Goal: Task Accomplishment & Management: Complete application form

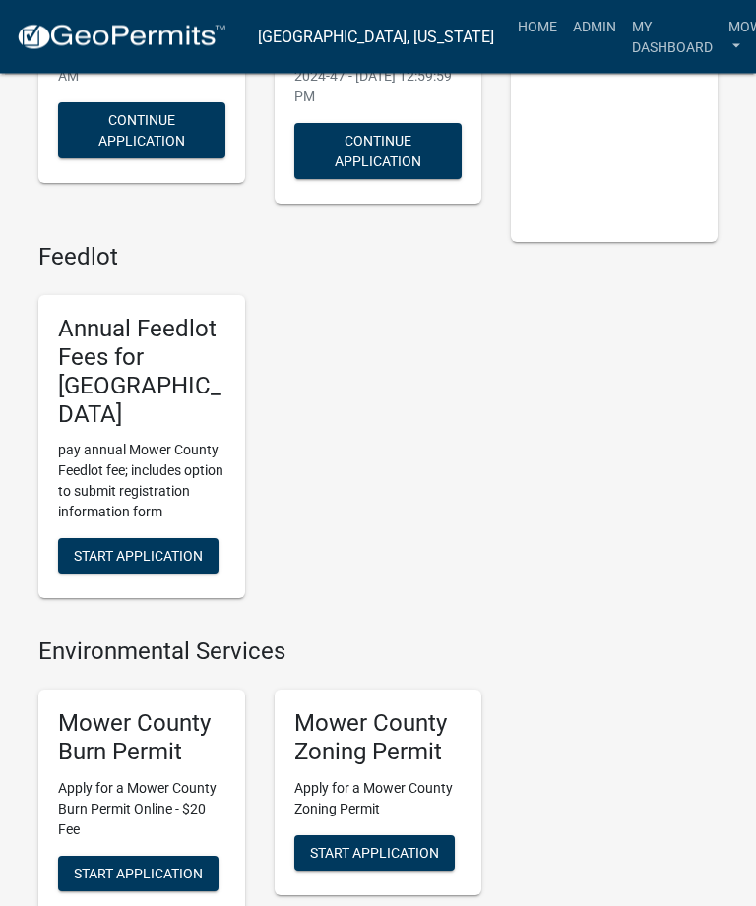
scroll to position [398, 0]
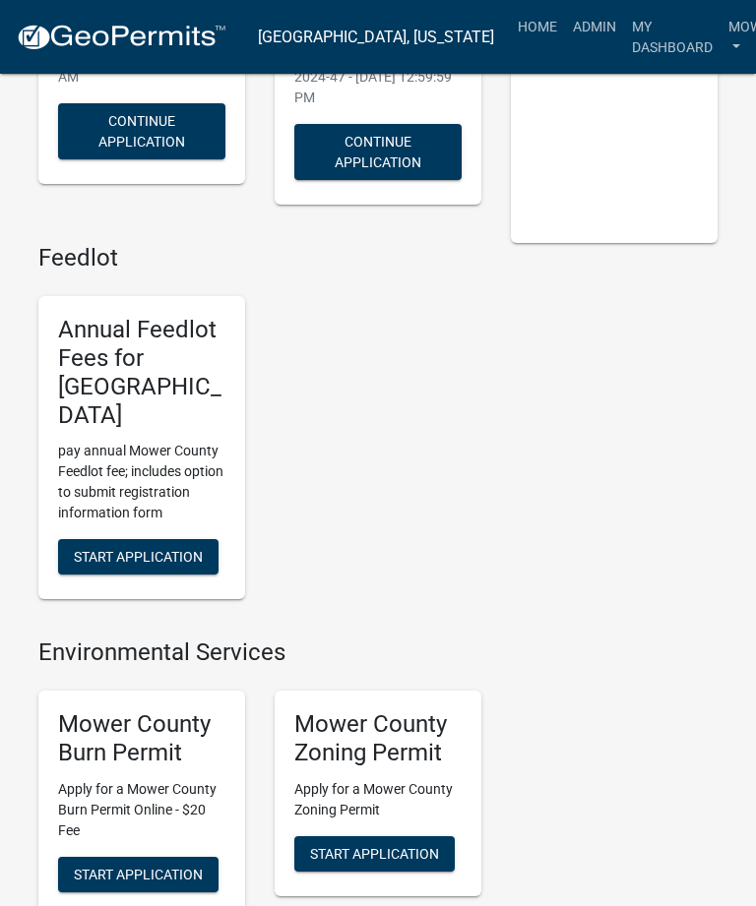
click at [143, 866] on span "Start Application" at bounding box center [138, 874] width 129 height 16
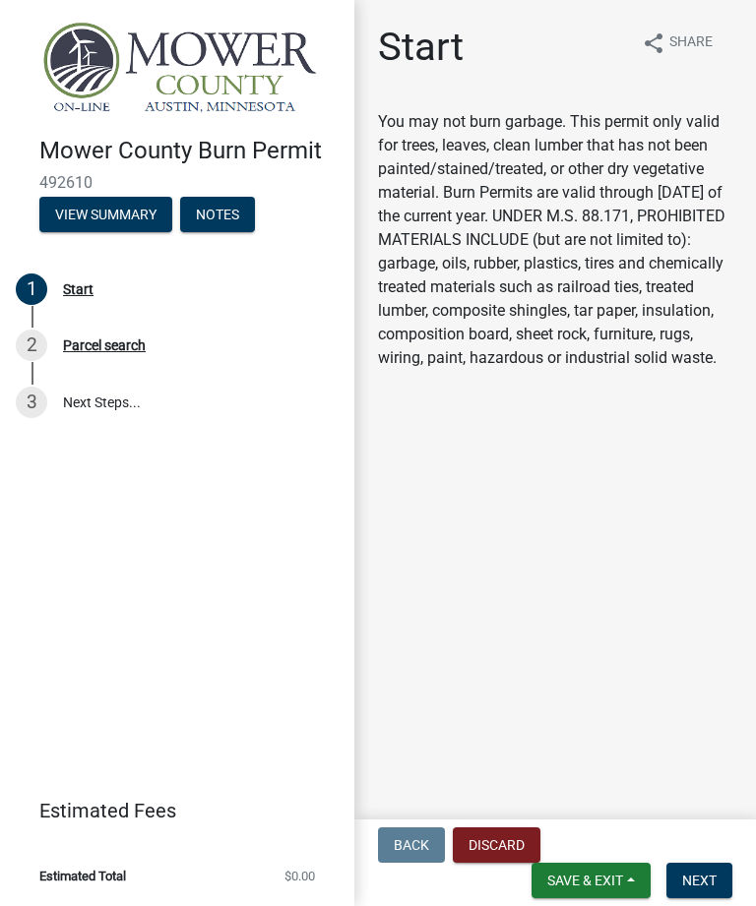
click at [699, 889] on span "Next" at bounding box center [699, 881] width 34 height 16
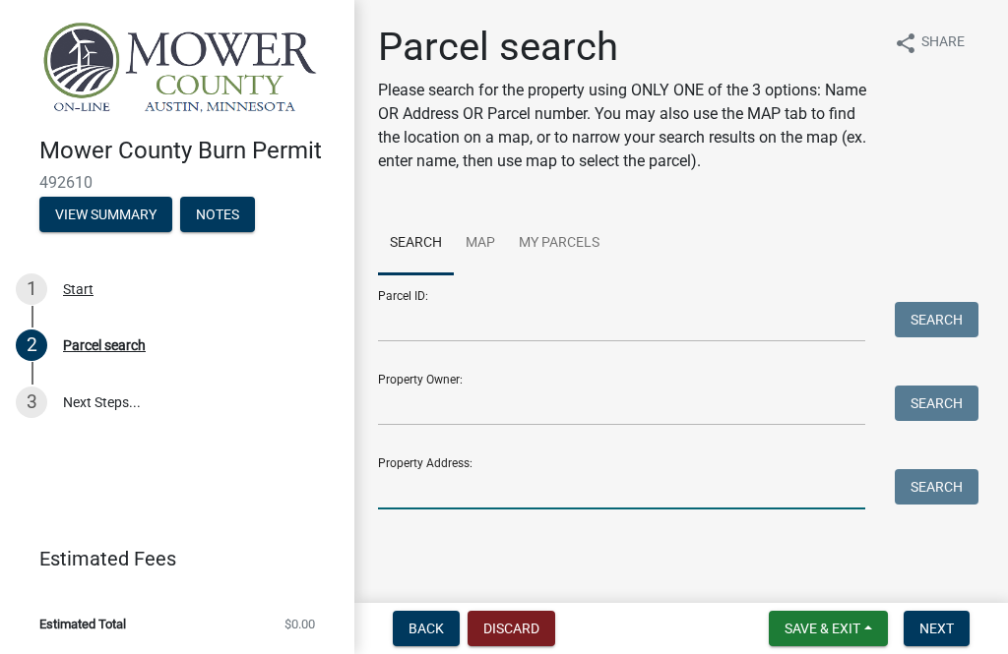
click at [514, 487] on input "Property Address:" at bounding box center [621, 489] width 487 height 40
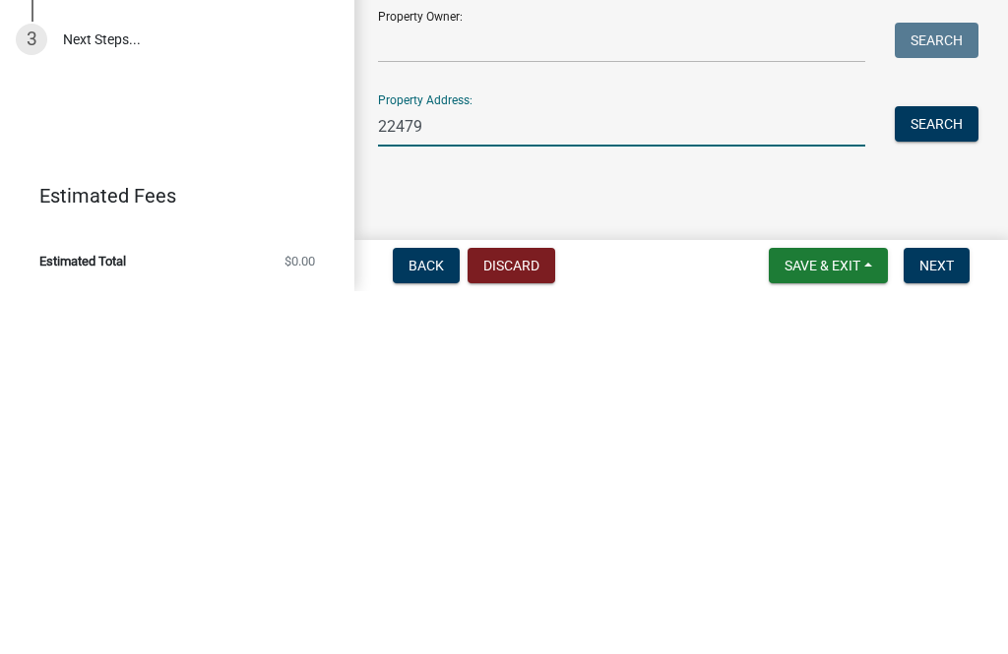
type input "22479"
click at [755, 469] on button "Search" at bounding box center [937, 486] width 84 height 35
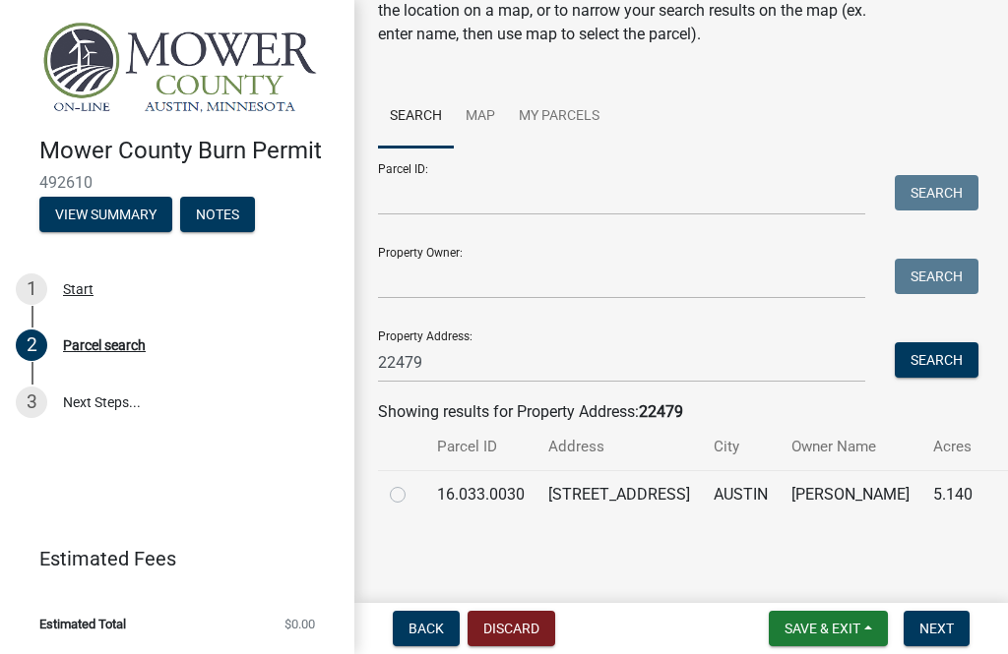
scroll to position [150, 0]
click at [413, 483] on label at bounding box center [413, 483] width 0 height 0
click at [413, 483] on input "radio" at bounding box center [419, 489] width 13 height 13
radio input "true"
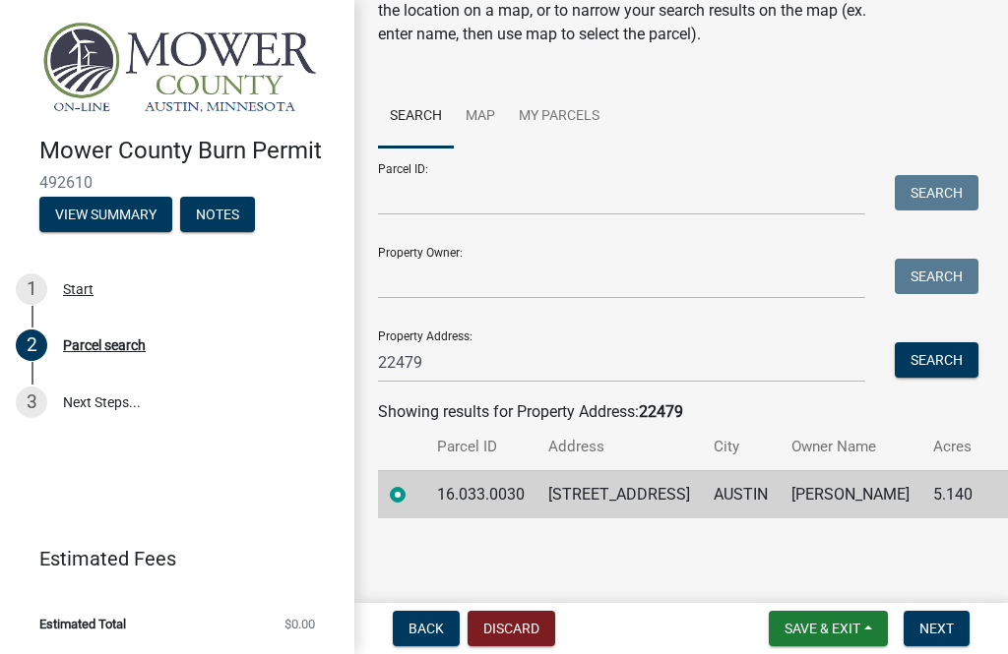
click at [755, 632] on span "Next" at bounding box center [936, 629] width 34 height 16
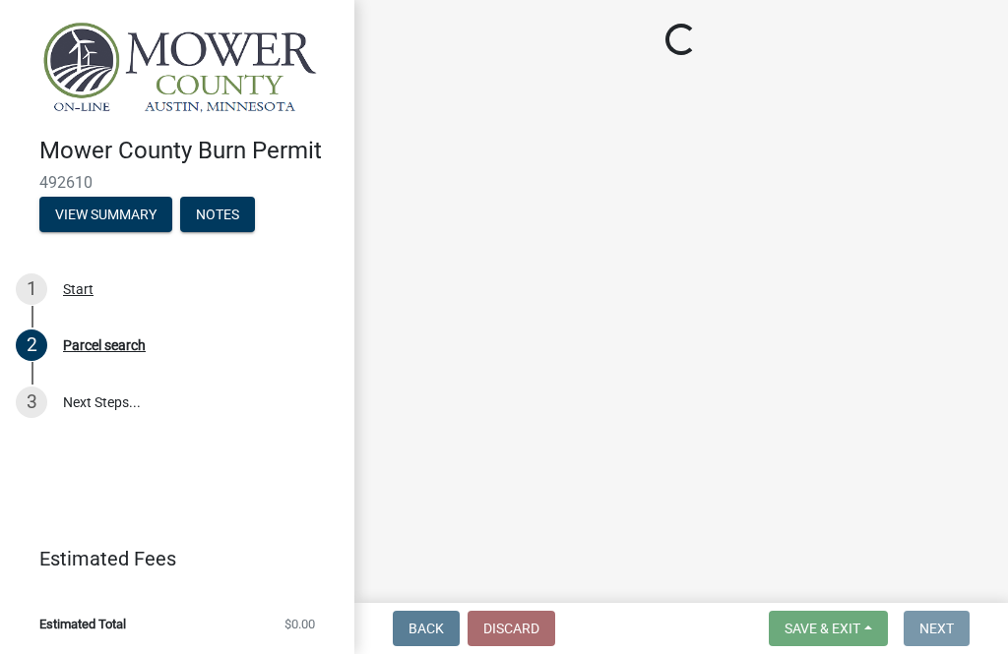
scroll to position [0, 0]
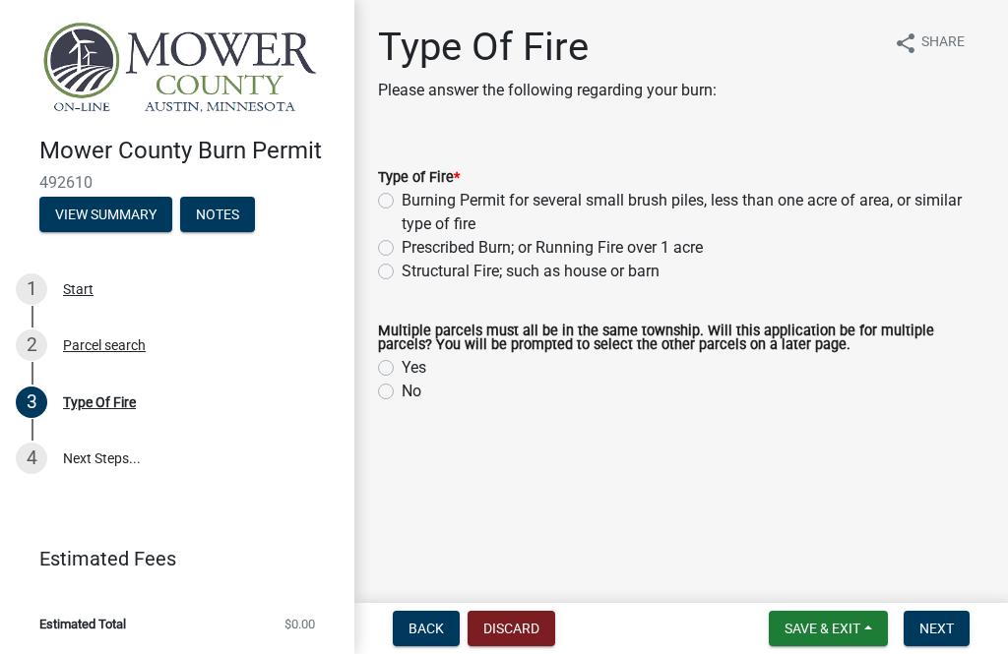
click at [402, 197] on label "Burning Permit for several small brush piles, less than one acre of area, or si…" at bounding box center [693, 212] width 583 height 47
click at [402, 197] on input "Burning Permit for several small brush piles, less than one acre of area, or si…" at bounding box center [408, 195] width 13 height 13
radio input "true"
click at [402, 372] on label "Yes" at bounding box center [414, 368] width 25 height 24
click at [402, 369] on input "Yes" at bounding box center [408, 362] width 13 height 13
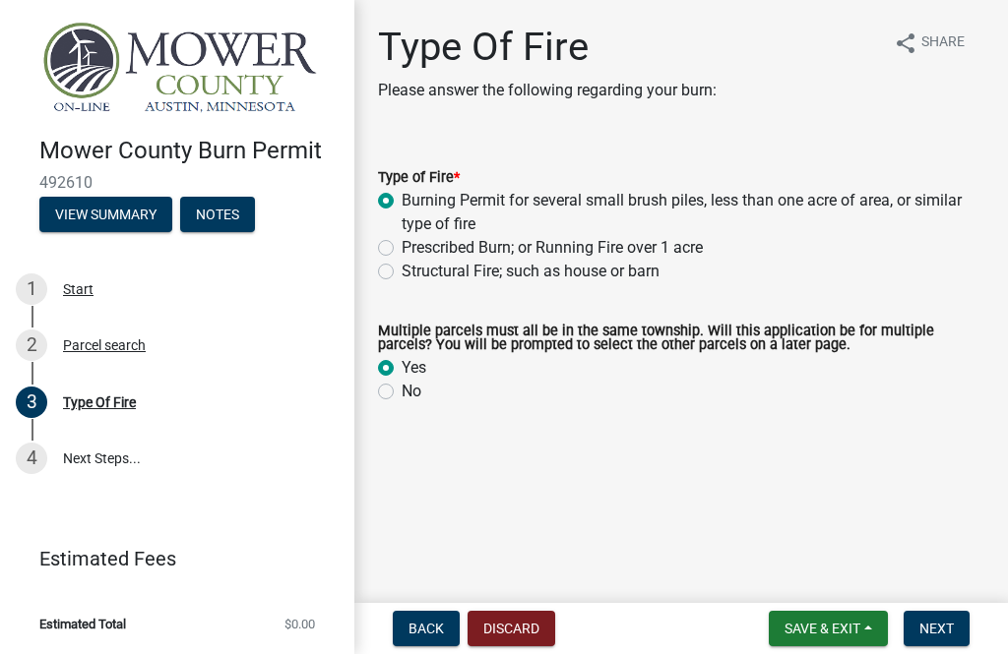
radio input "true"
click at [755, 623] on span "Next" at bounding box center [936, 629] width 34 height 16
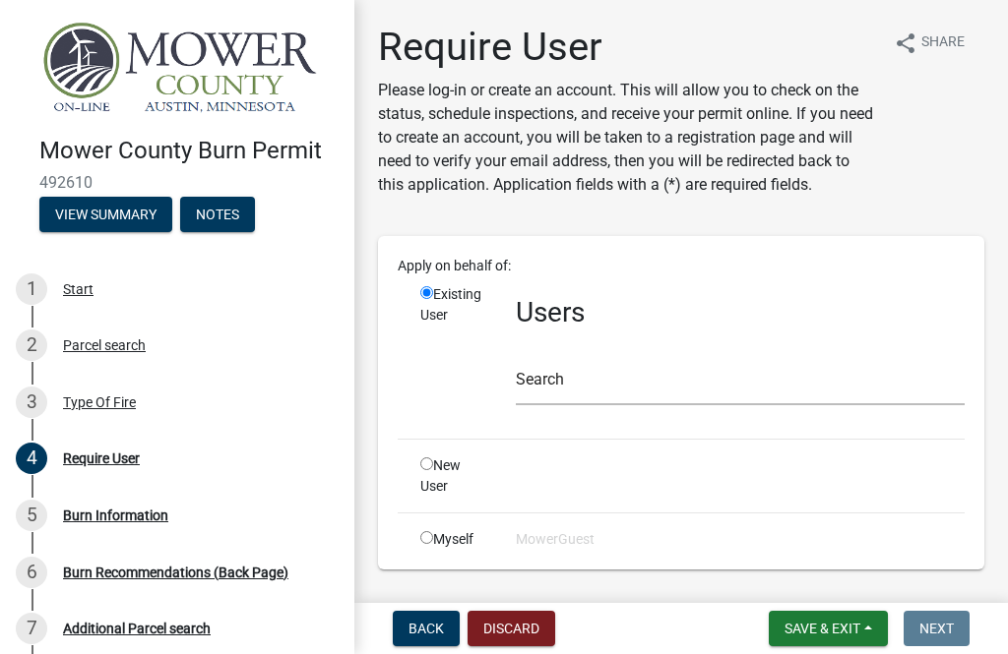
click at [433, 537] on input "radio" at bounding box center [426, 537] width 13 height 13
radio input "true"
radio input "false"
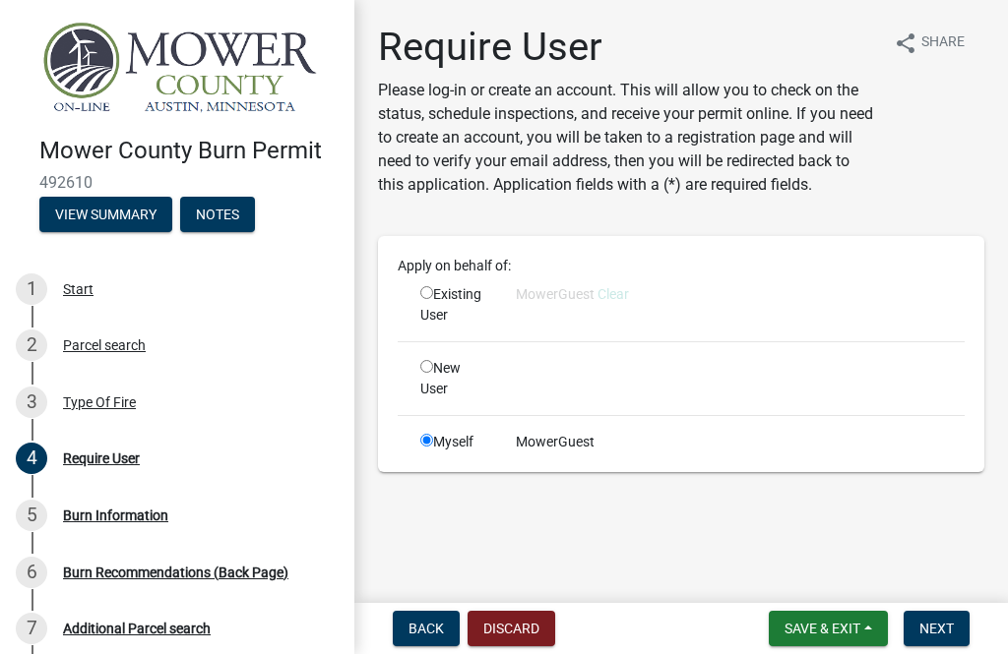
click at [755, 628] on span "Next" at bounding box center [936, 629] width 34 height 16
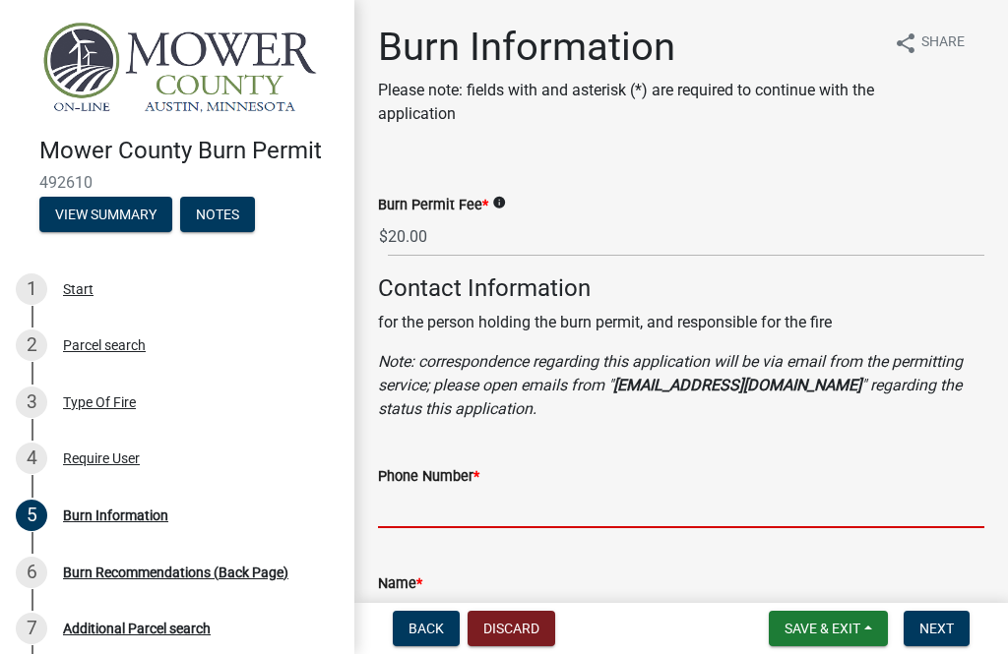
click at [460, 500] on input "Phone Number *" at bounding box center [681, 508] width 606 height 40
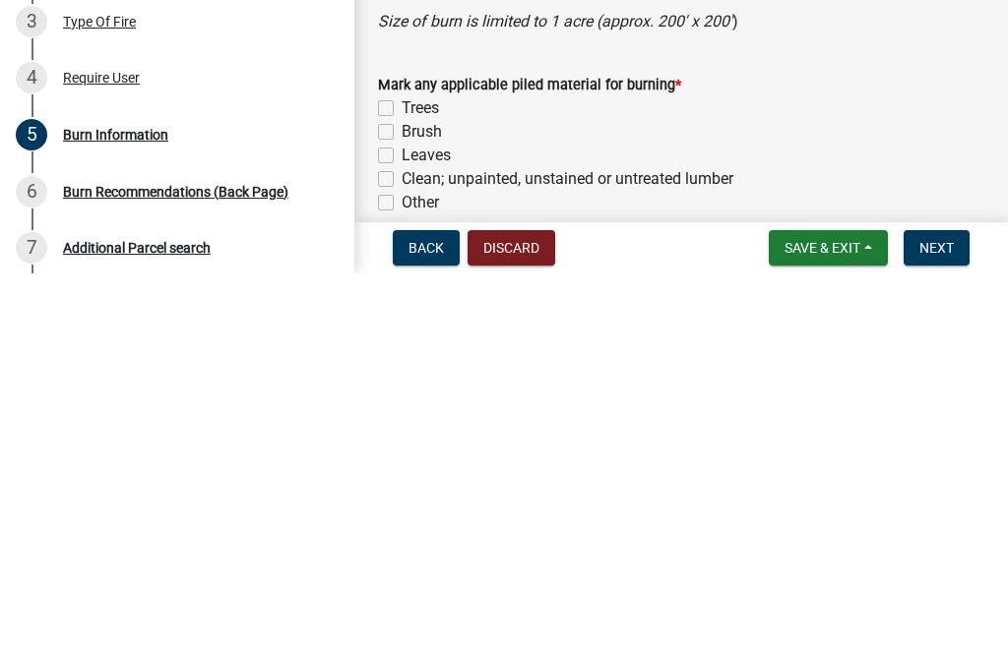
scroll to position [1331, 0]
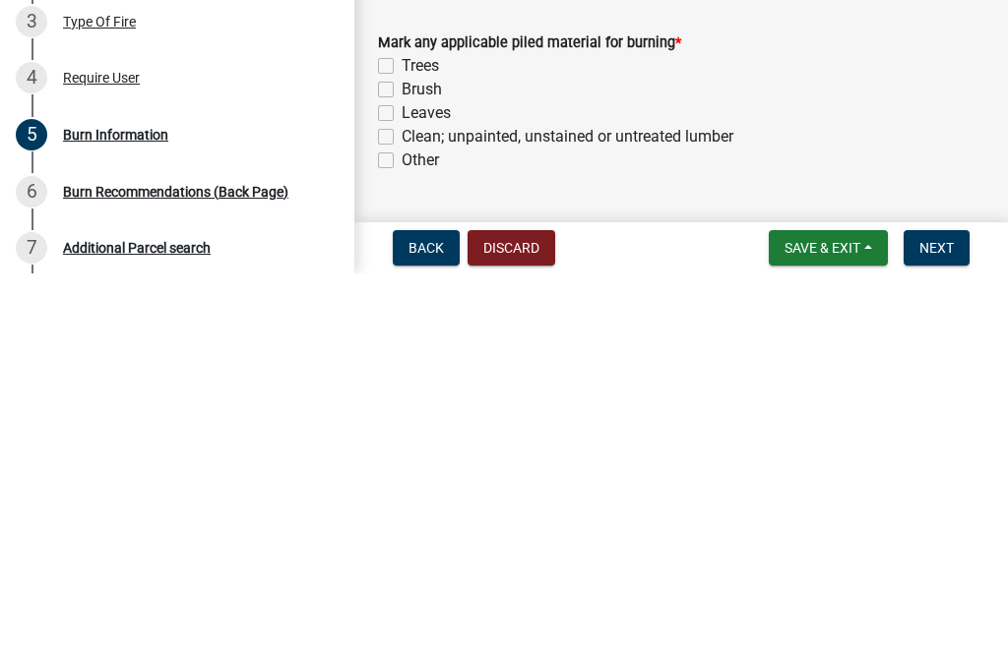
type input "[PHONE_NUMBER]"
click at [402, 435] on label "Trees" at bounding box center [420, 447] width 37 height 24
click at [402, 435] on input "Trees" at bounding box center [408, 441] width 13 height 13
checkbox input "true"
checkbox input "false"
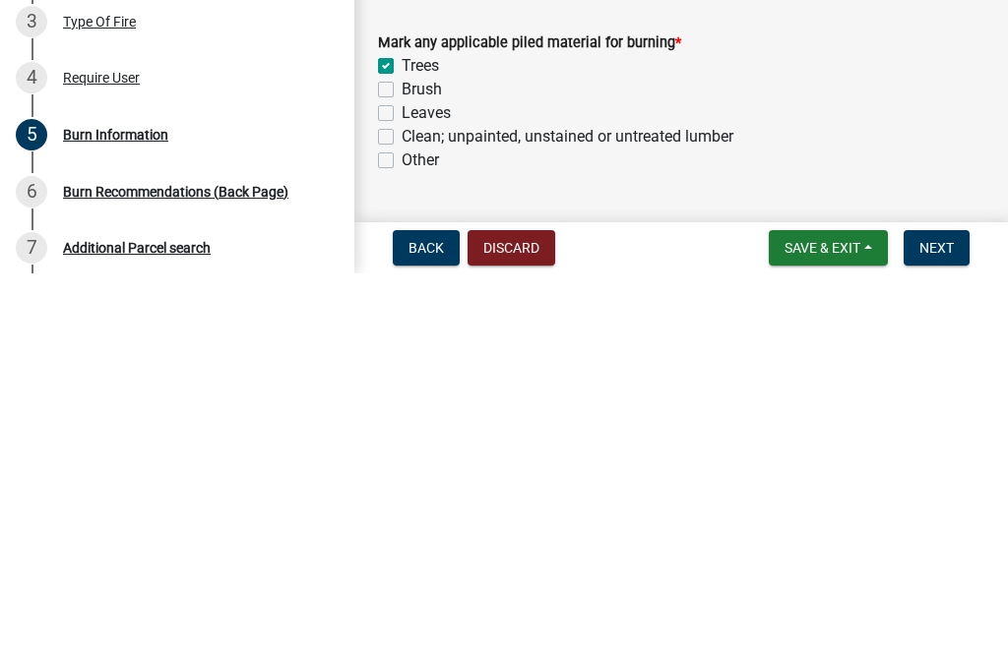
checkbox input "false"
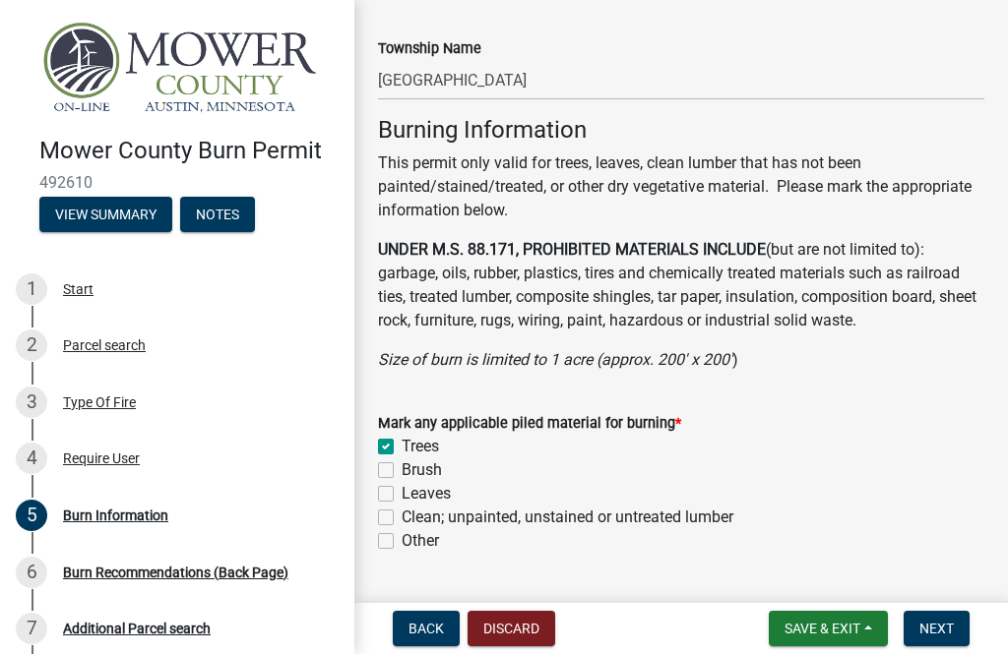
click at [402, 466] on label "Brush" at bounding box center [422, 471] width 40 height 24
click at [402, 466] on input "Brush" at bounding box center [408, 465] width 13 height 13
checkbox input "true"
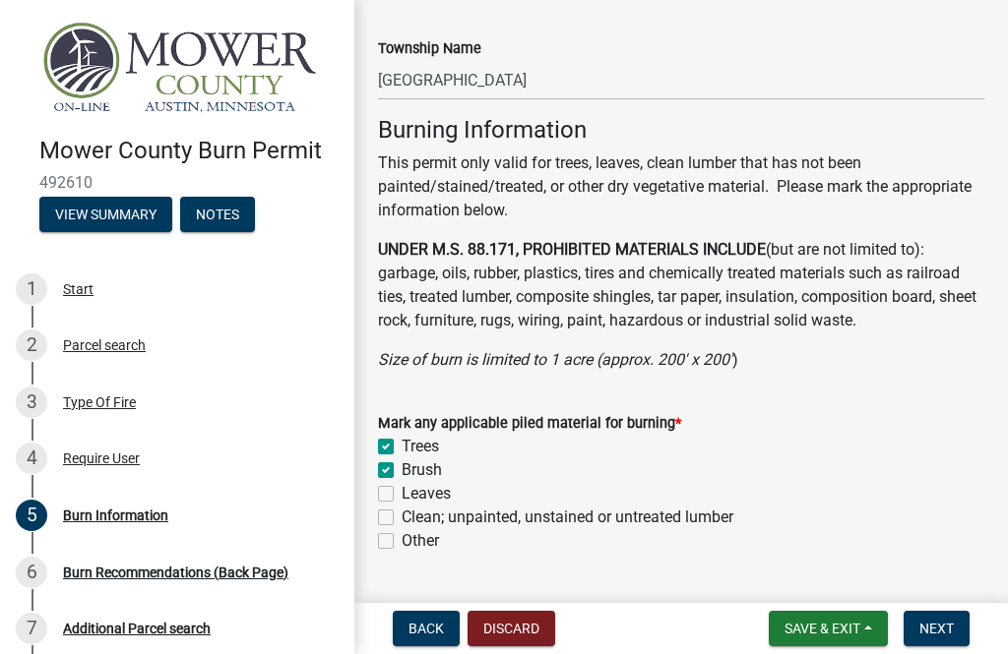
checkbox input "false"
click at [402, 497] on label "Leaves" at bounding box center [426, 494] width 49 height 24
click at [402, 495] on input "Leaves" at bounding box center [408, 488] width 13 height 13
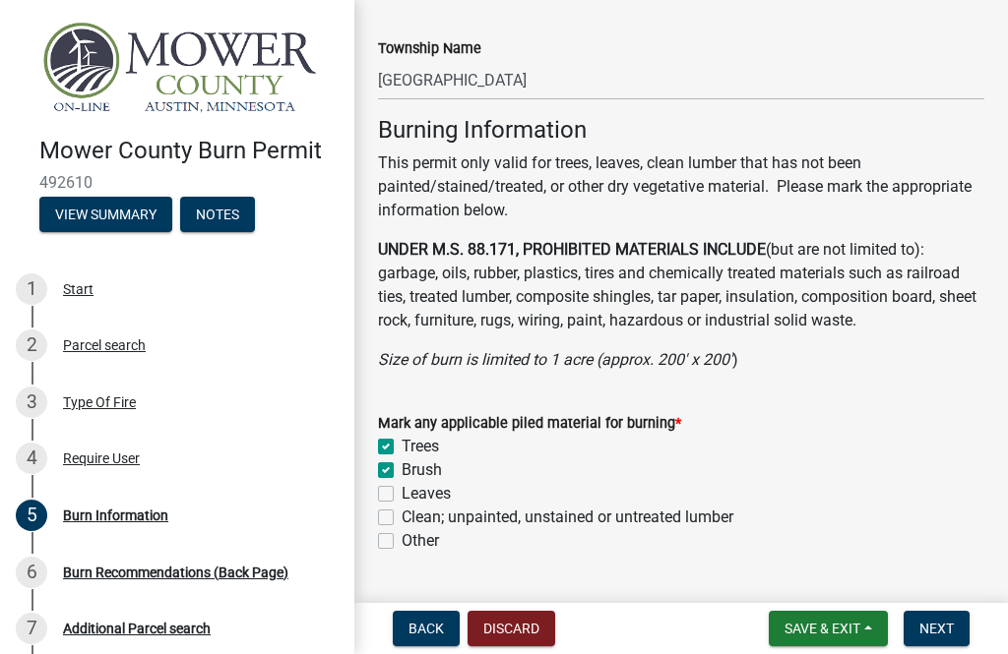
checkbox input "true"
checkbox input "false"
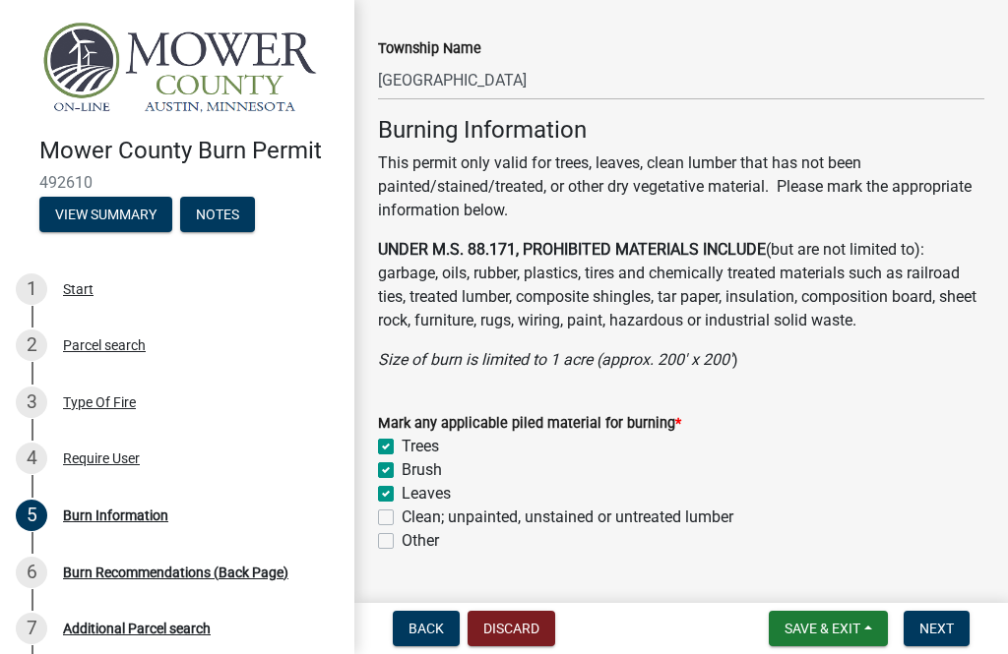
checkbox input "false"
click at [755, 636] on span "Next" at bounding box center [936, 629] width 34 height 16
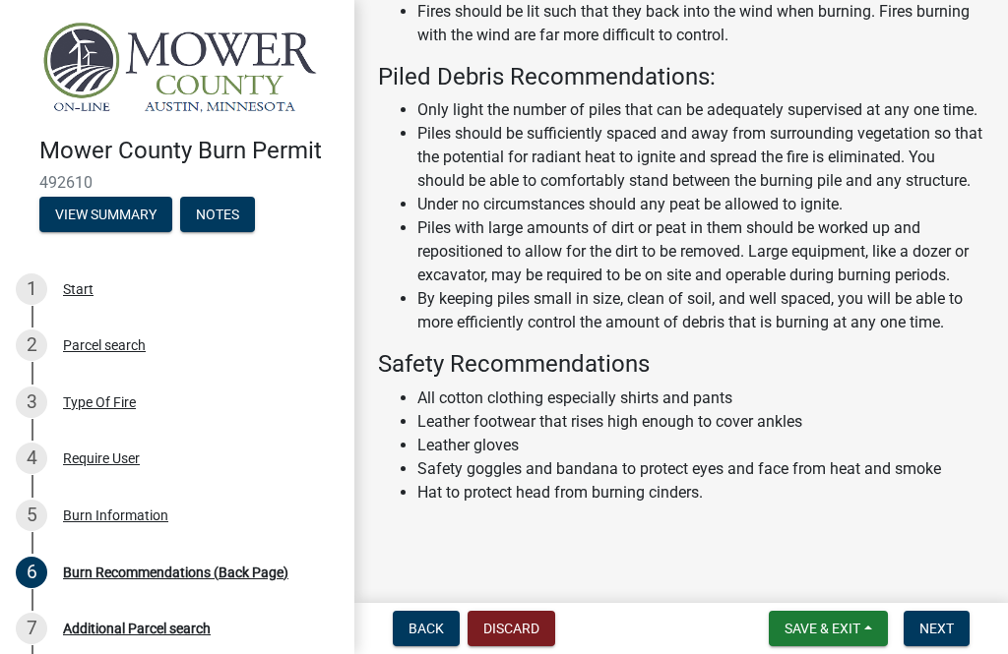
scroll to position [812, 0]
click at [755, 636] on span "Next" at bounding box center [936, 629] width 34 height 16
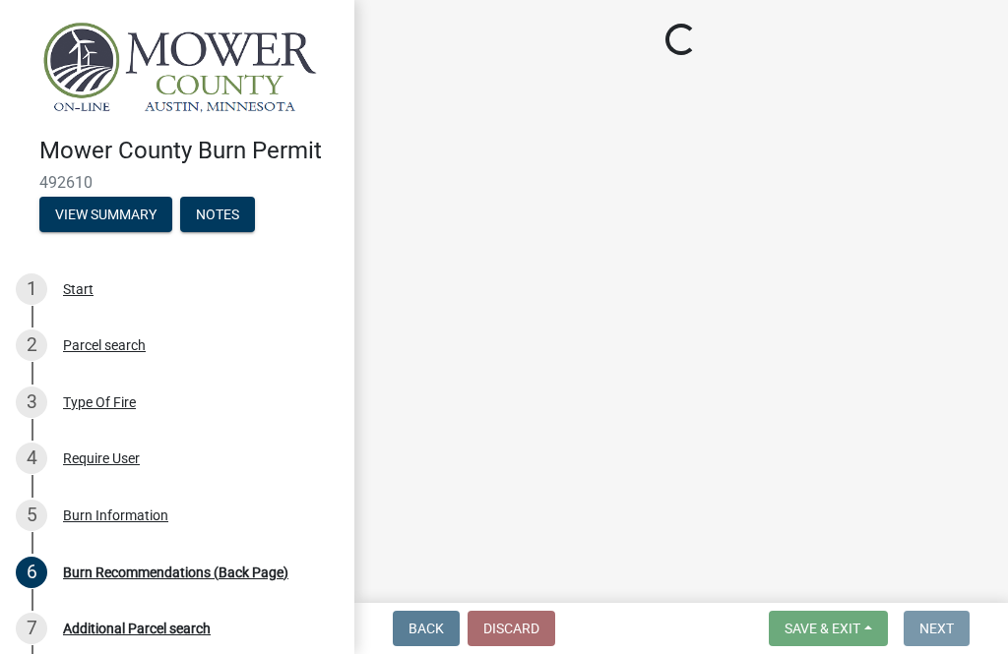
scroll to position [0, 0]
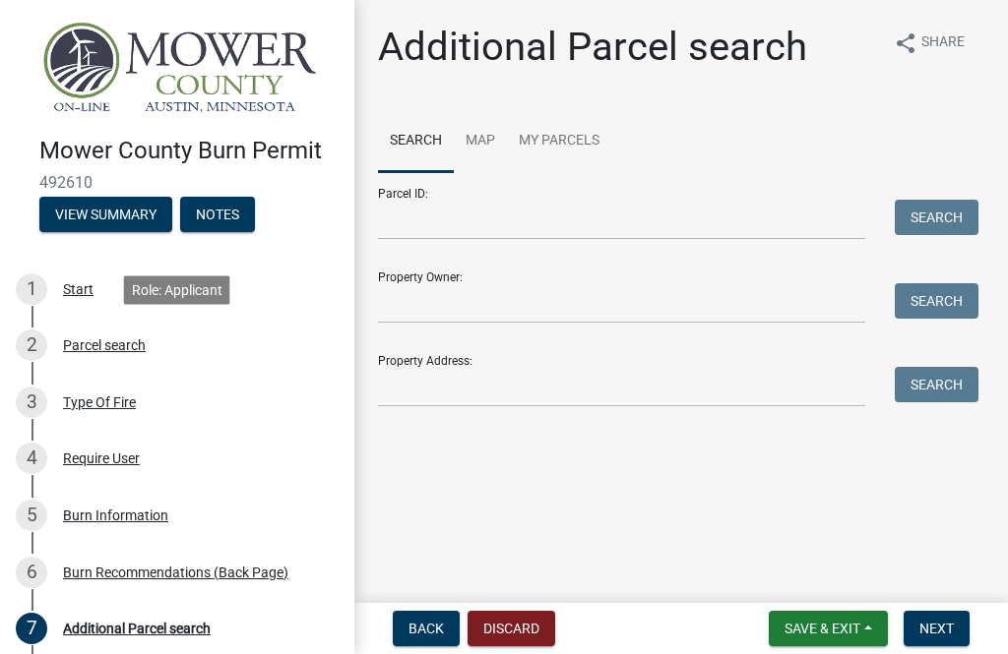
click at [113, 350] on div "Parcel search" at bounding box center [104, 346] width 83 height 14
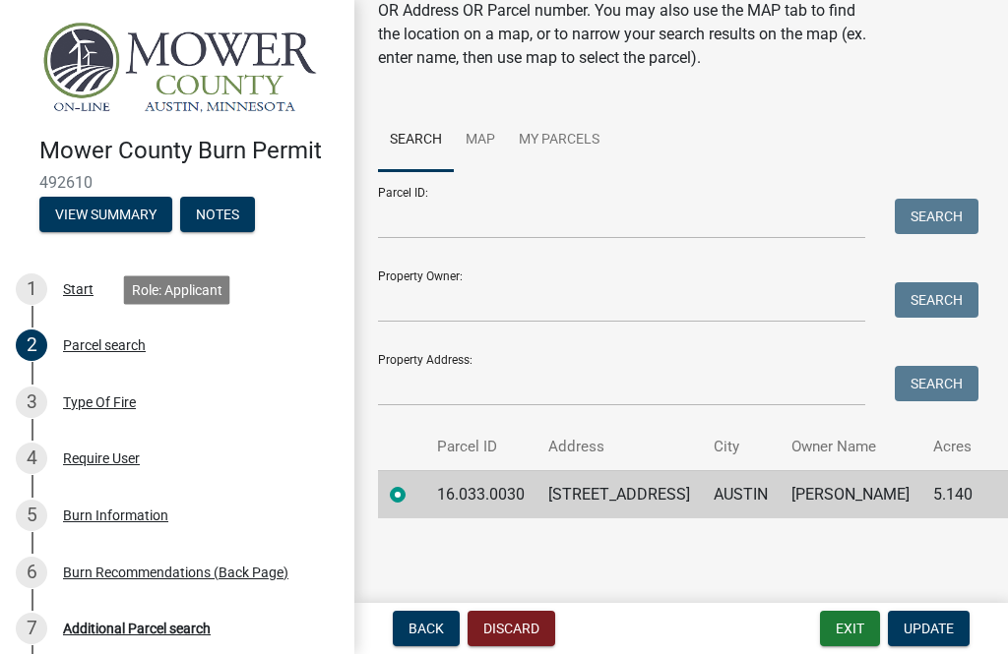
scroll to position [90, 0]
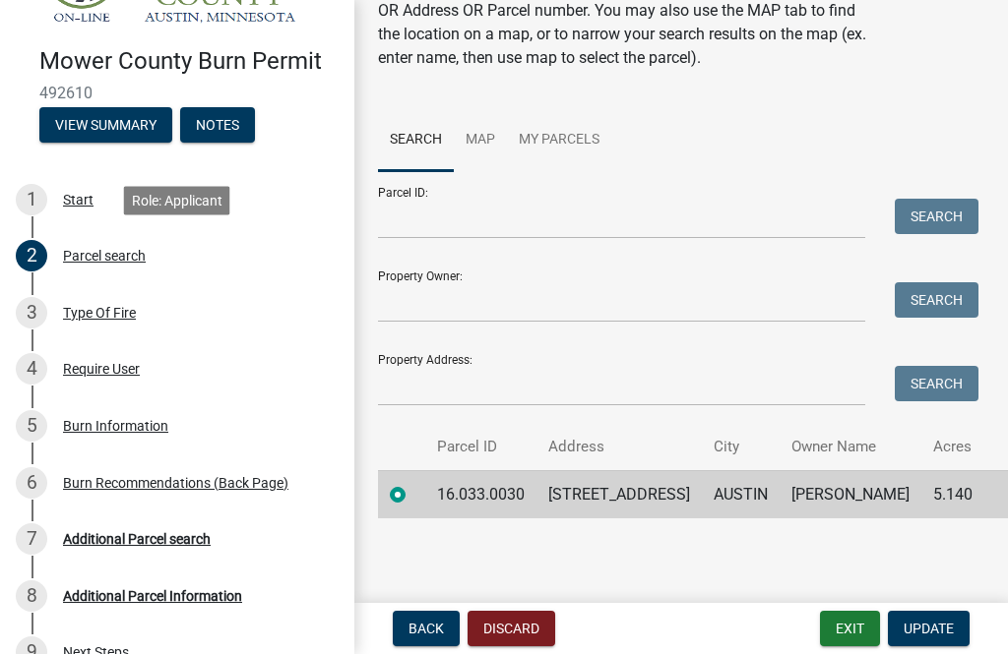
click at [176, 544] on div "Additional Parcel search" at bounding box center [137, 539] width 148 height 14
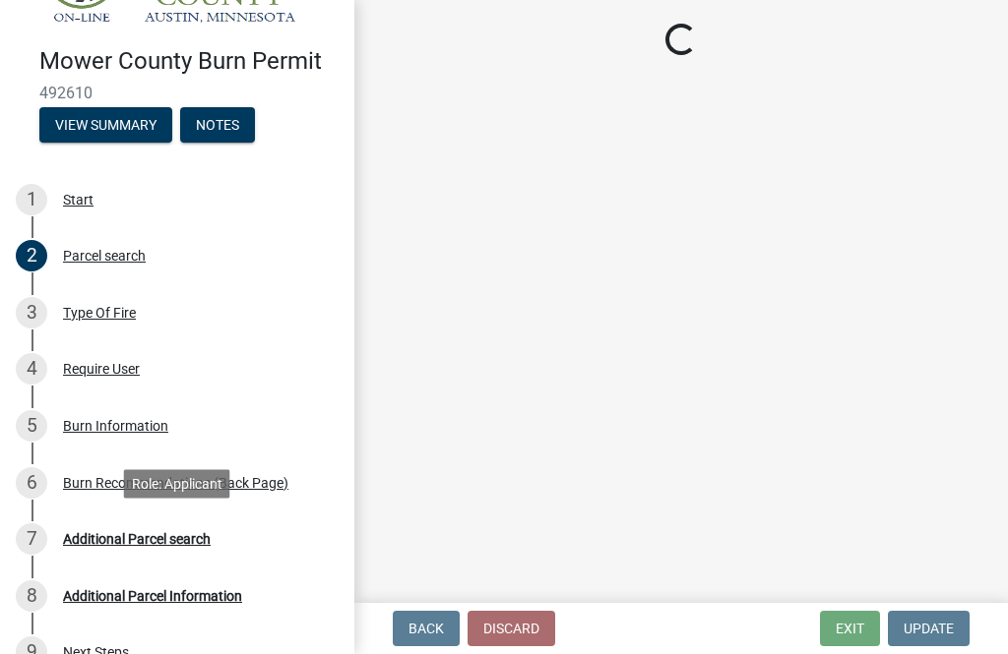
scroll to position [0, 0]
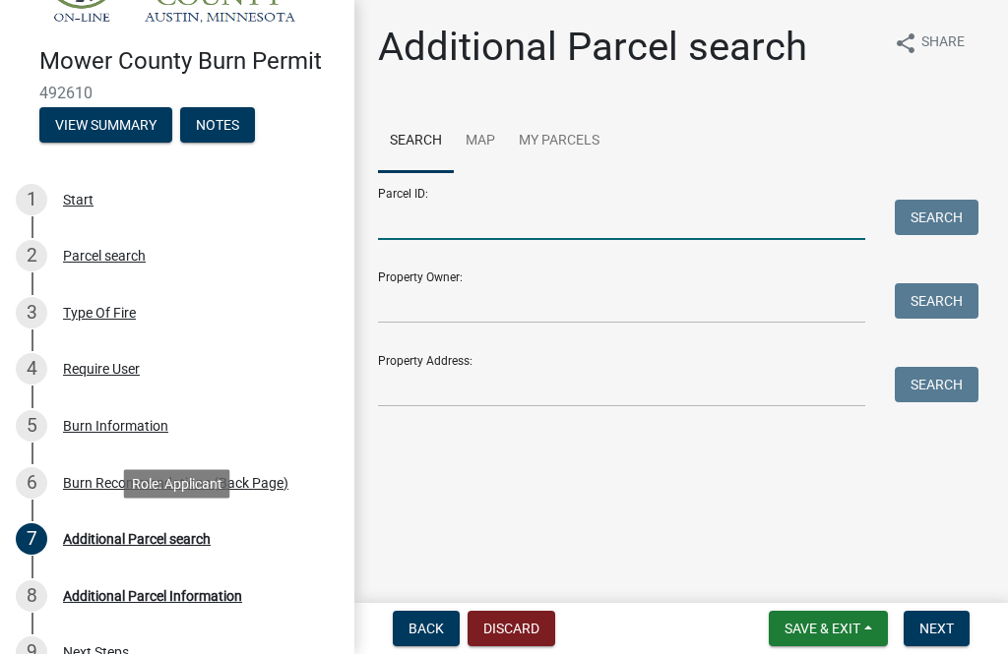
click at [485, 226] on input "Parcel ID:" at bounding box center [621, 220] width 487 height 40
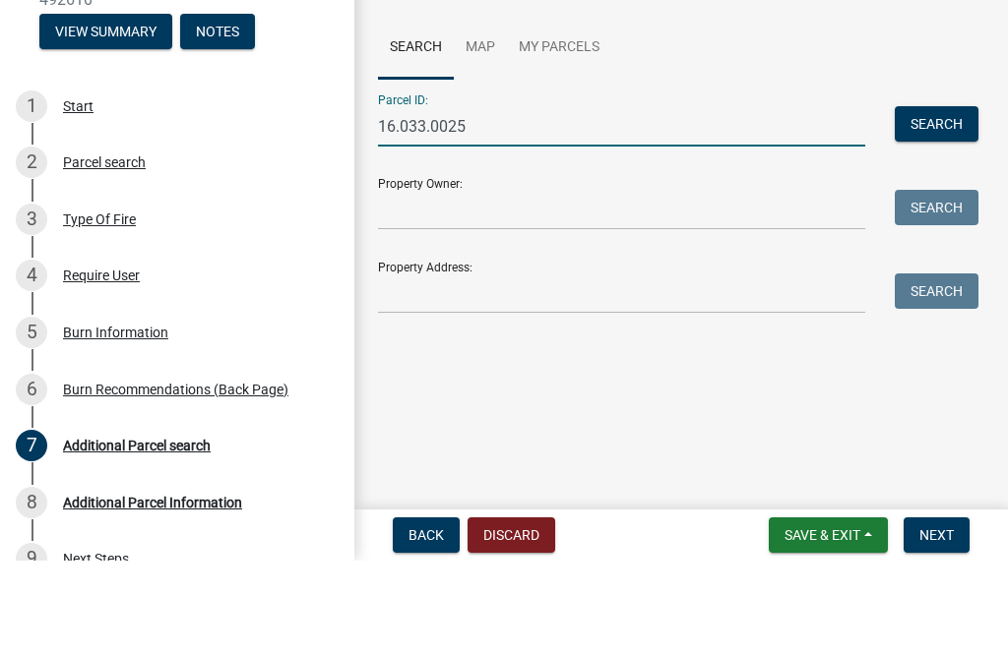
type input "16.033.0025"
click at [755, 200] on button "Search" at bounding box center [937, 217] width 84 height 35
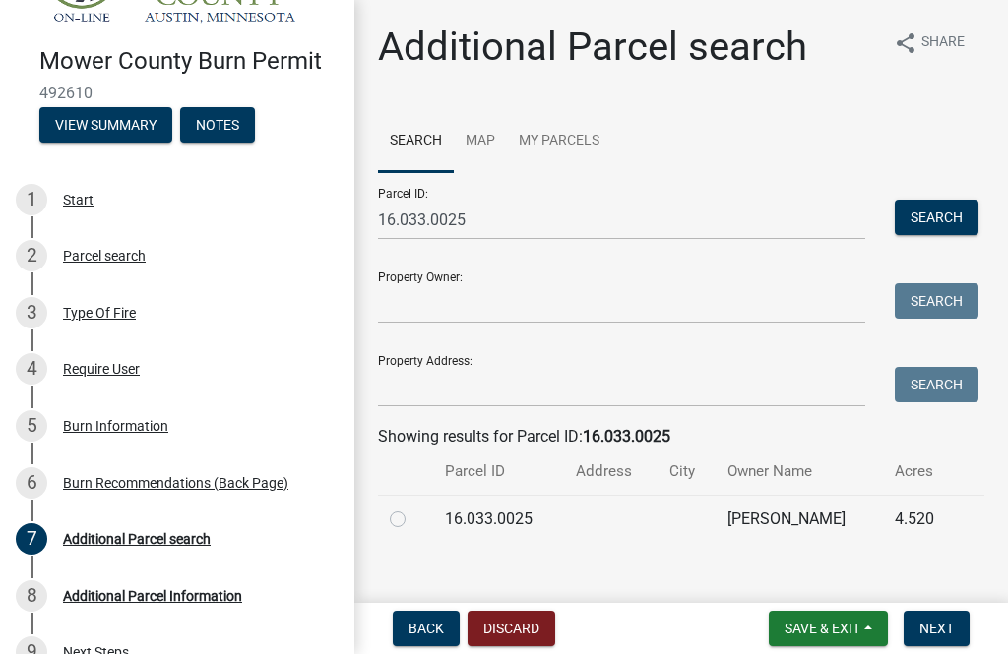
click at [413, 508] on label at bounding box center [413, 508] width 0 height 0
click at [413, 514] on input "radio" at bounding box center [419, 514] width 13 height 13
radio input "true"
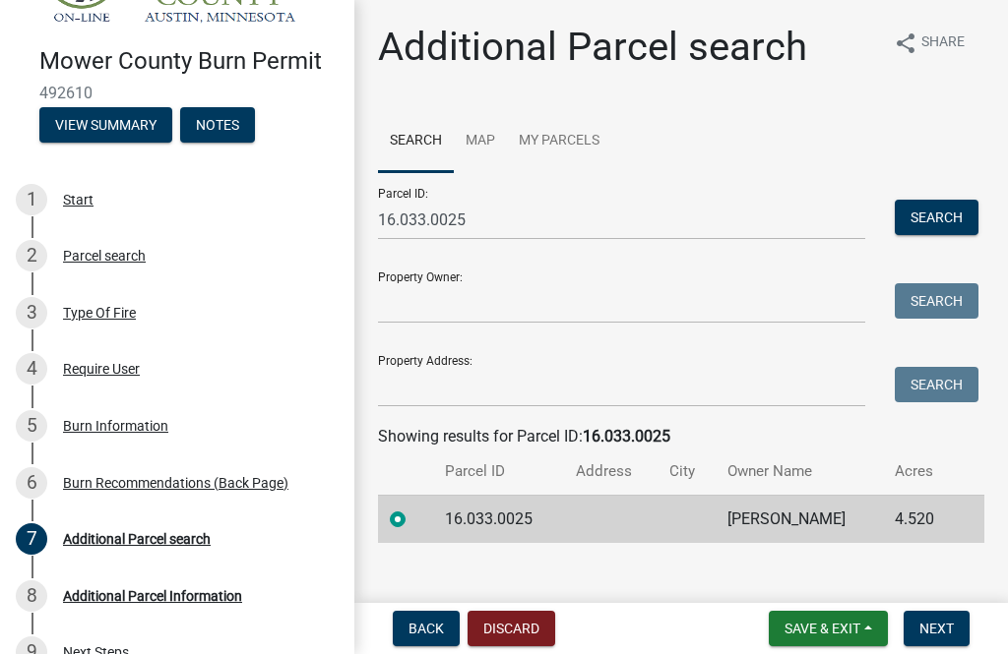
click at [755, 628] on span "Next" at bounding box center [936, 629] width 34 height 16
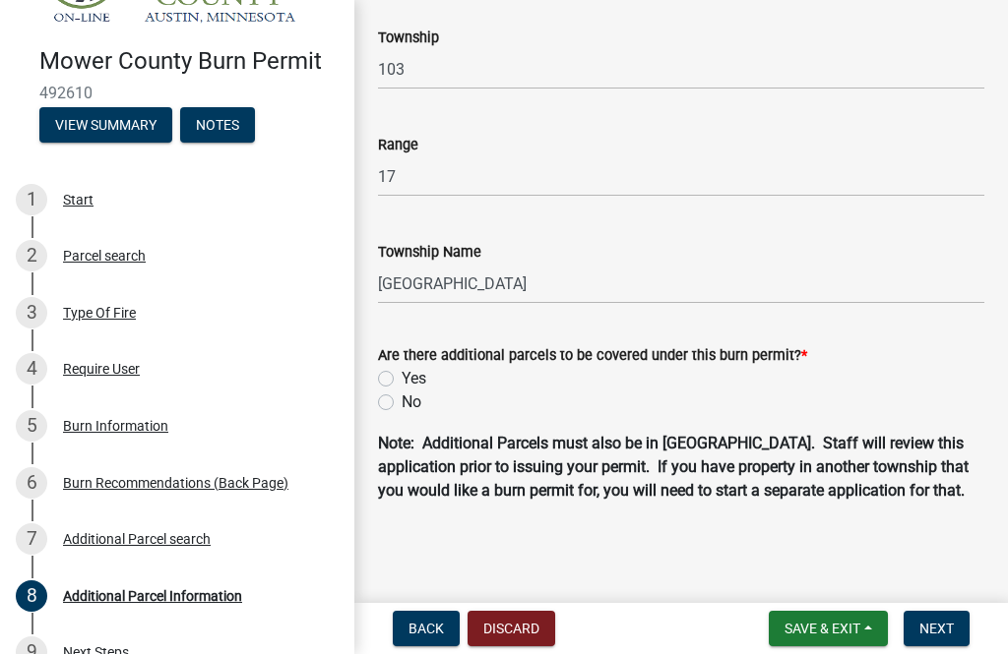
scroll to position [398, 0]
click at [402, 391] on label "No" at bounding box center [412, 403] width 20 height 24
click at [402, 391] on input "No" at bounding box center [408, 397] width 13 height 13
radio input "true"
click at [755, 633] on span "Next" at bounding box center [936, 629] width 34 height 16
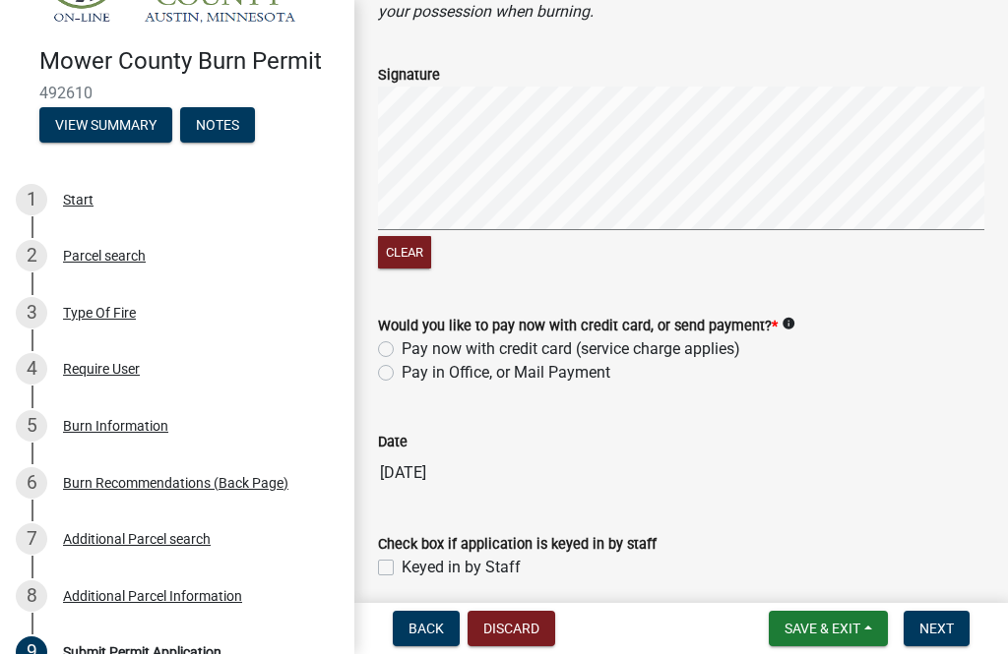
scroll to position [1220, 0]
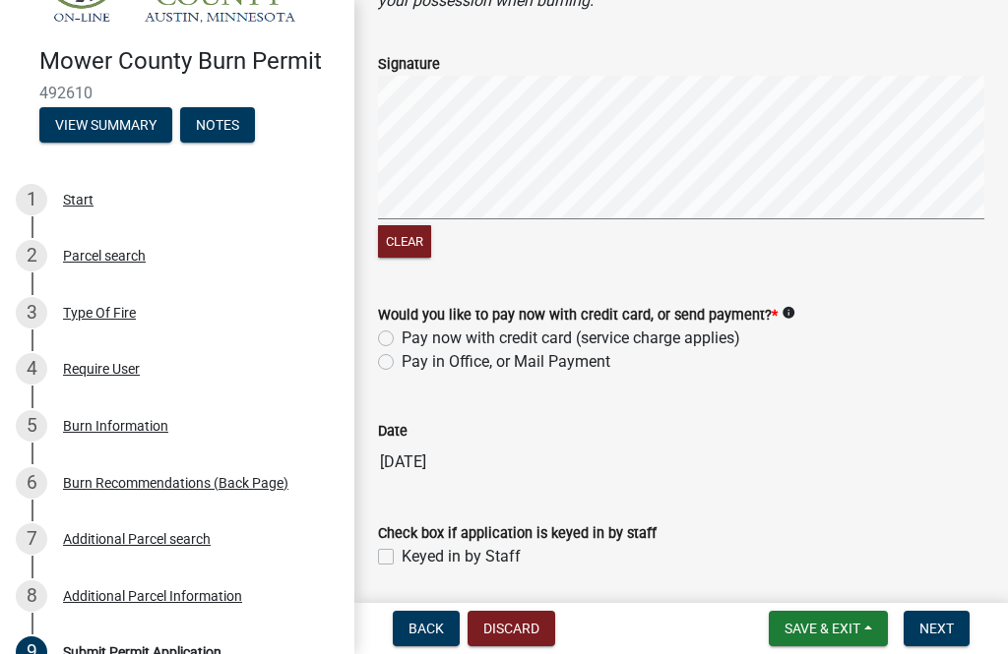
click at [402, 350] on label "Pay in Office, or Mail Payment" at bounding box center [506, 362] width 209 height 24
click at [402, 350] on input "Pay in Office, or Mail Payment" at bounding box center [408, 356] width 13 height 13
radio input "true"
click at [380, 545] on div "Keyed in by Staff" at bounding box center [681, 557] width 606 height 24
click at [402, 545] on label "Keyed in by Staff" at bounding box center [461, 557] width 119 height 24
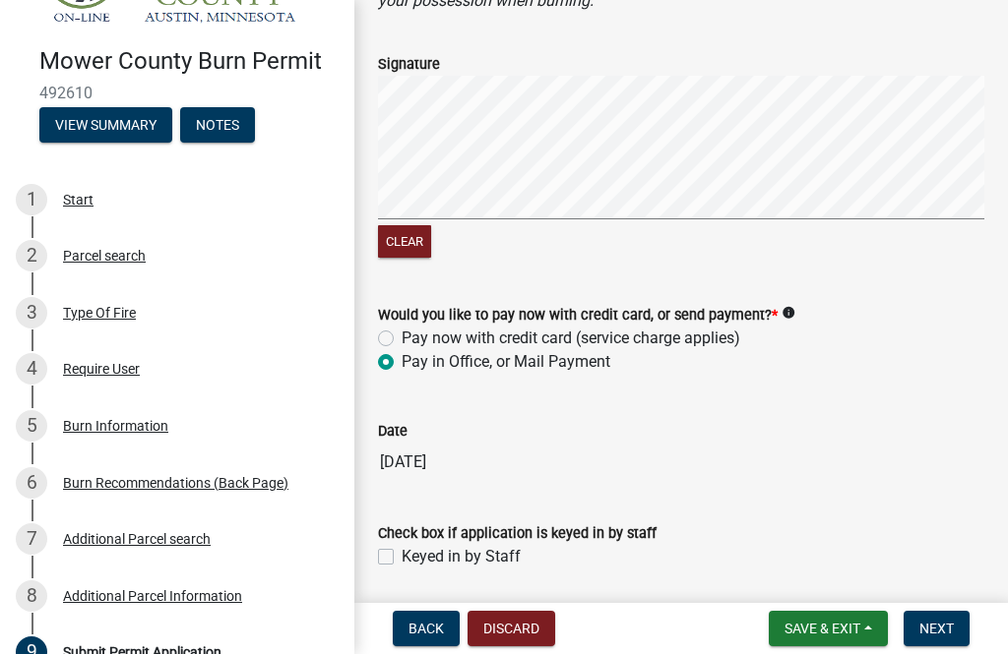
click at [402, 545] on input "Keyed in by Staff" at bounding box center [408, 551] width 13 height 13
checkbox input "true"
click at [755, 629] on span "Next" at bounding box center [936, 629] width 34 height 16
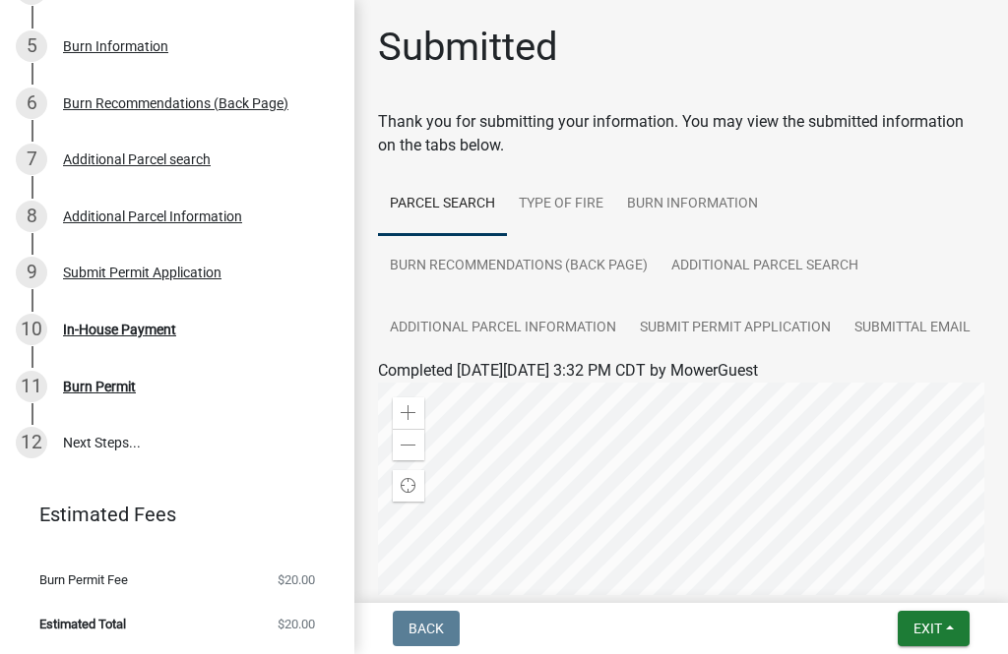
scroll to position [508, 0]
click at [123, 332] on div "In-House Payment" at bounding box center [119, 331] width 113 height 14
